Goal: Check status

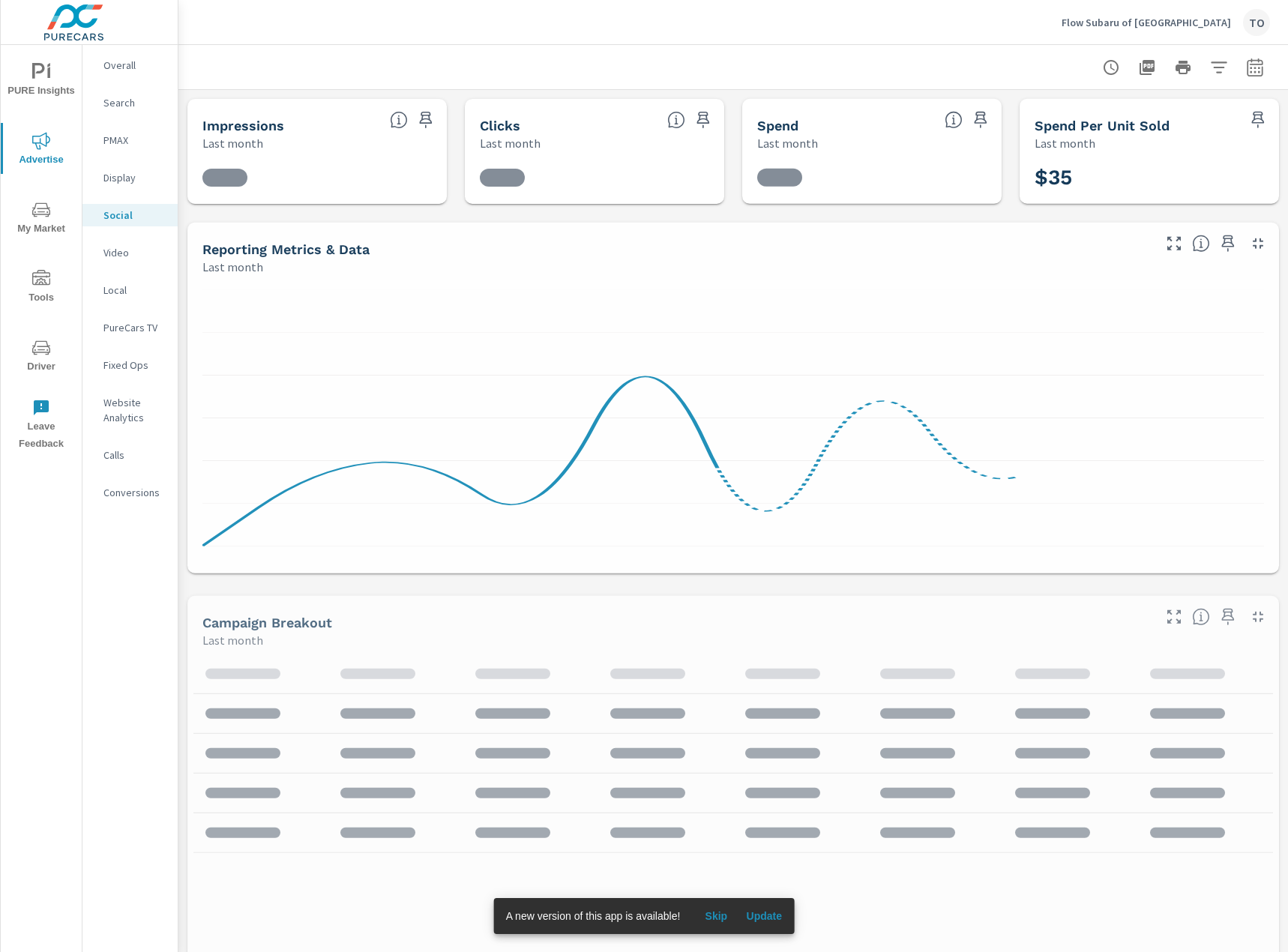
click at [1142, 23] on p "Flow Subaru of [GEOGRAPHIC_DATA]" at bounding box center [1146, 22] width 170 height 14
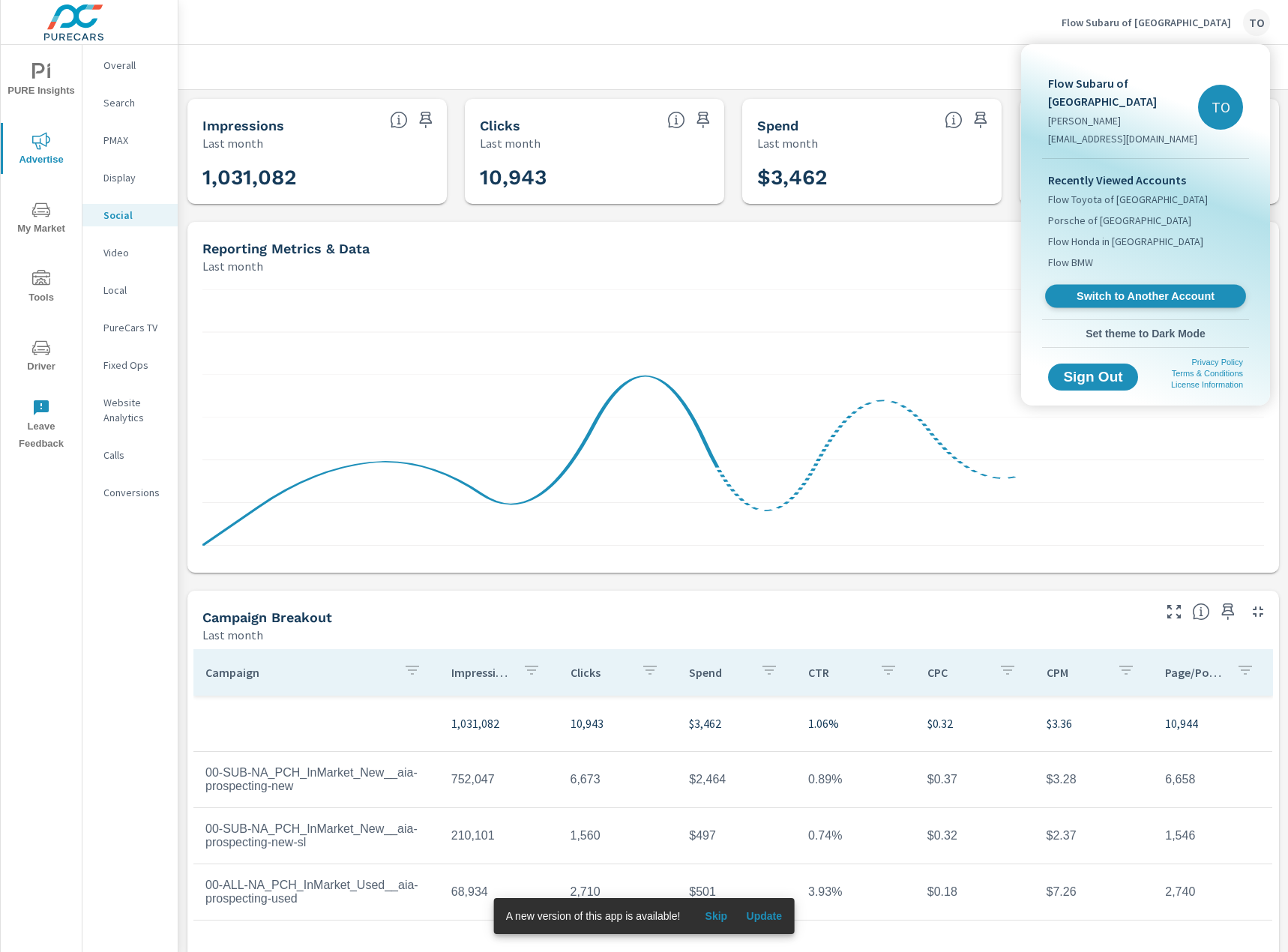
click at [1117, 290] on span "Switch to Another Account" at bounding box center [1144, 297] width 183 height 14
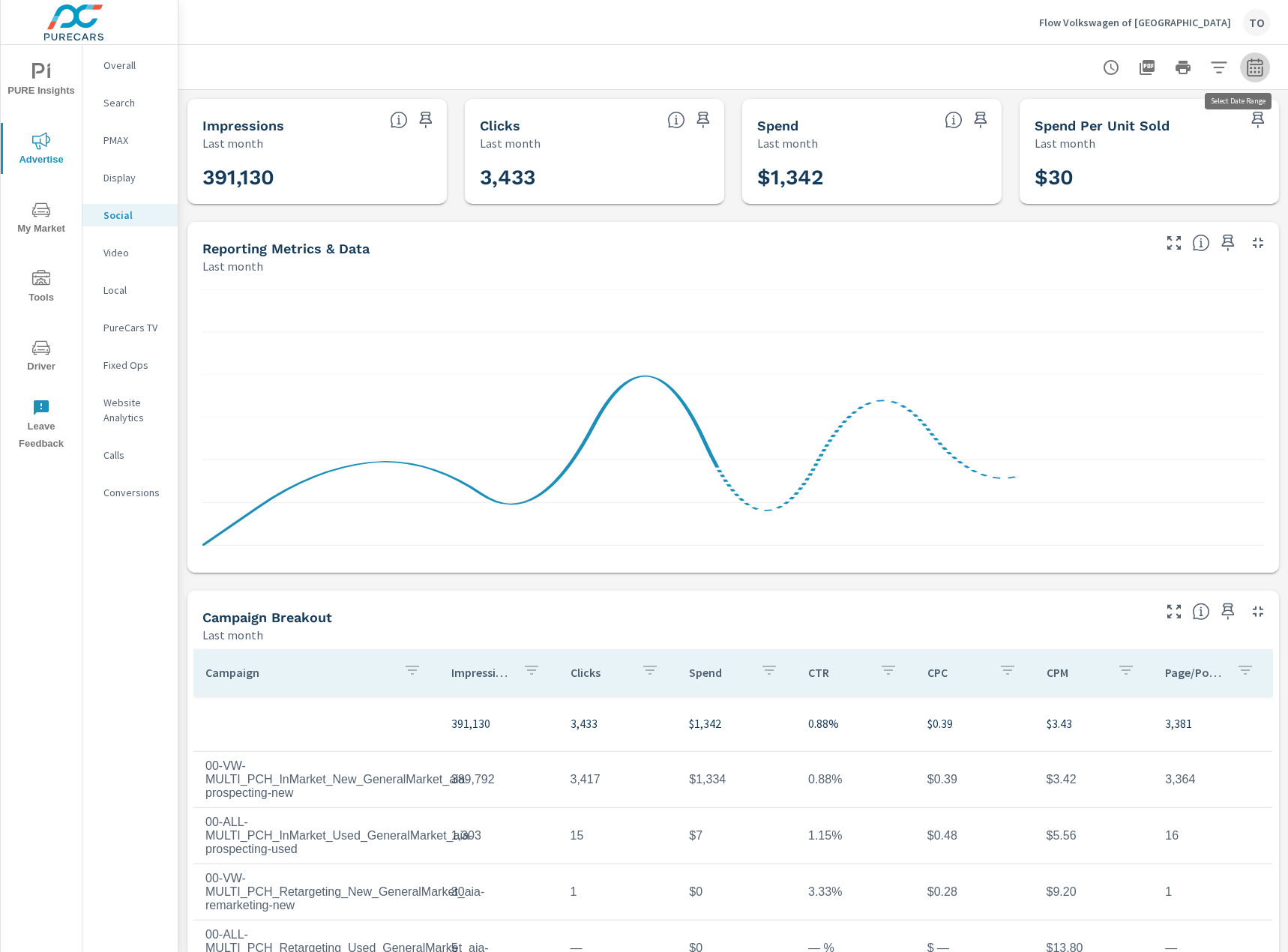
click at [1262, 68] on icon "button" at bounding box center [1254, 67] width 15 height 18
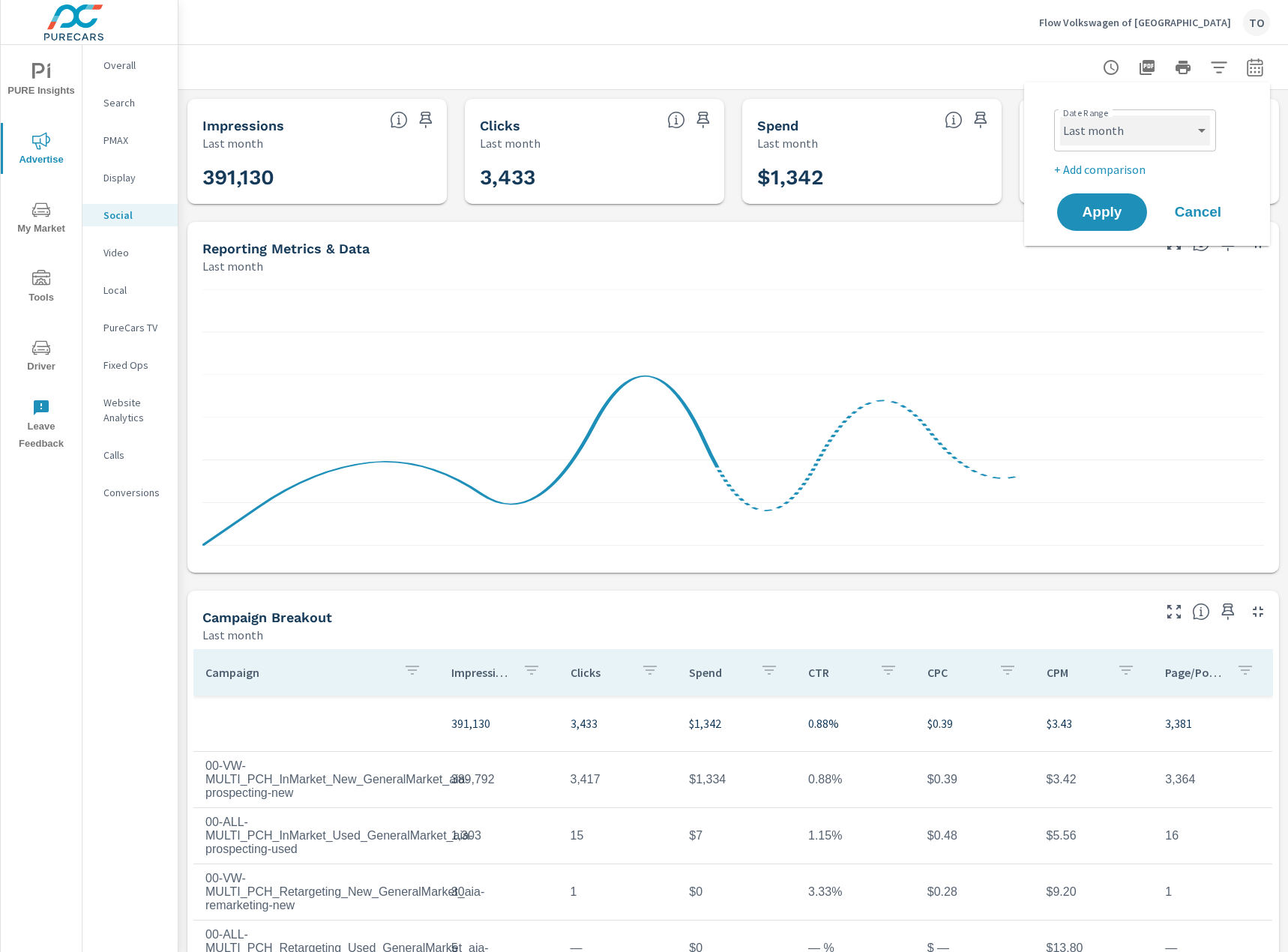
click at [1112, 137] on select "Custom Yesterday Last week Last 7 days Last 14 days Last 30 days Last 45 days L…" at bounding box center [1135, 130] width 150 height 30
click at [1060, 116] on select "Custom Yesterday Last week Last 7 days Last 14 days Last 30 days Last 45 days L…" at bounding box center [1135, 130] width 150 height 30
select select "Month to date"
click at [1098, 219] on span "Apply" at bounding box center [1102, 213] width 61 height 14
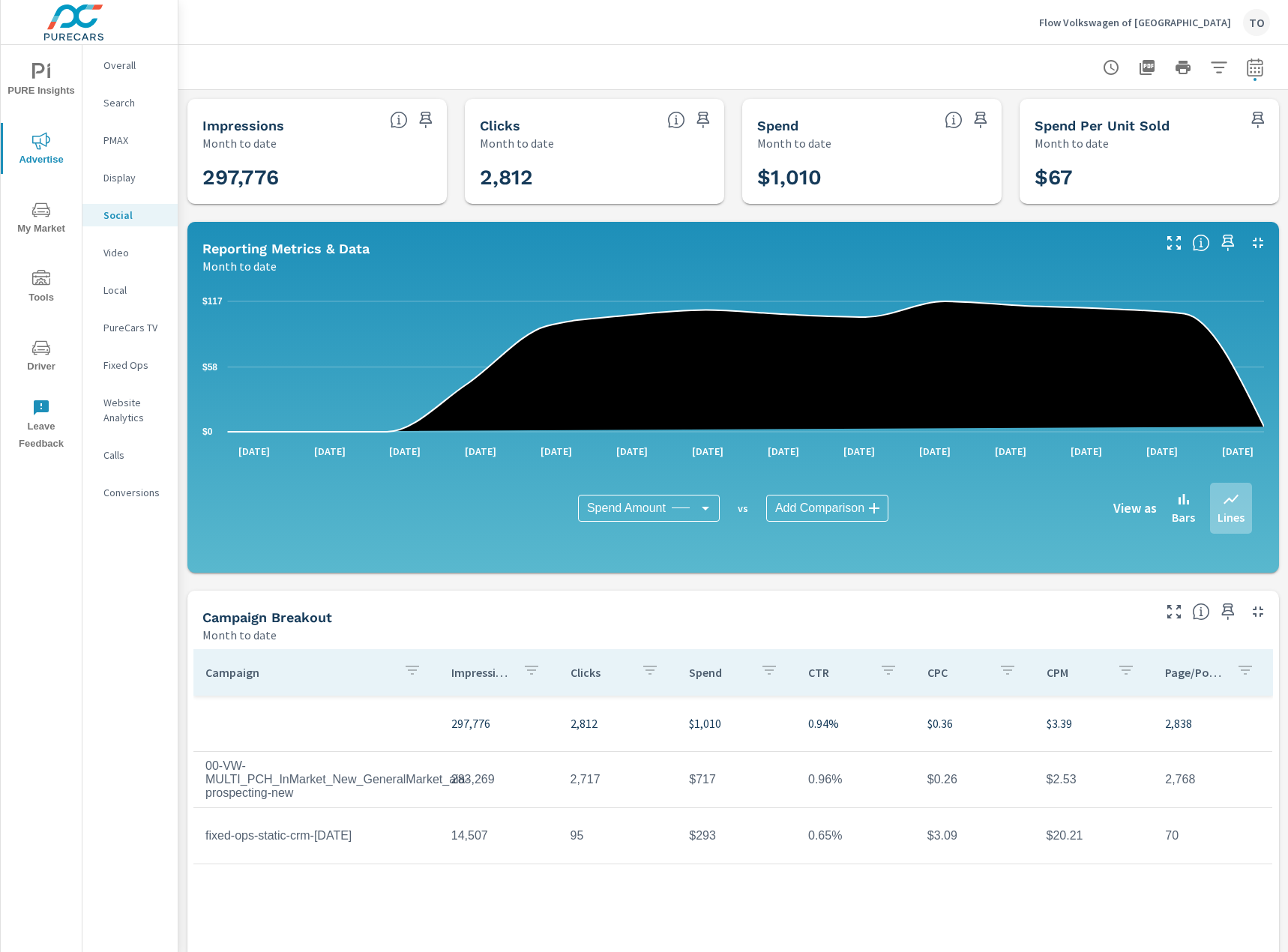
scroll to position [133, 0]
